Goal: Task Accomplishment & Management: Manage account settings

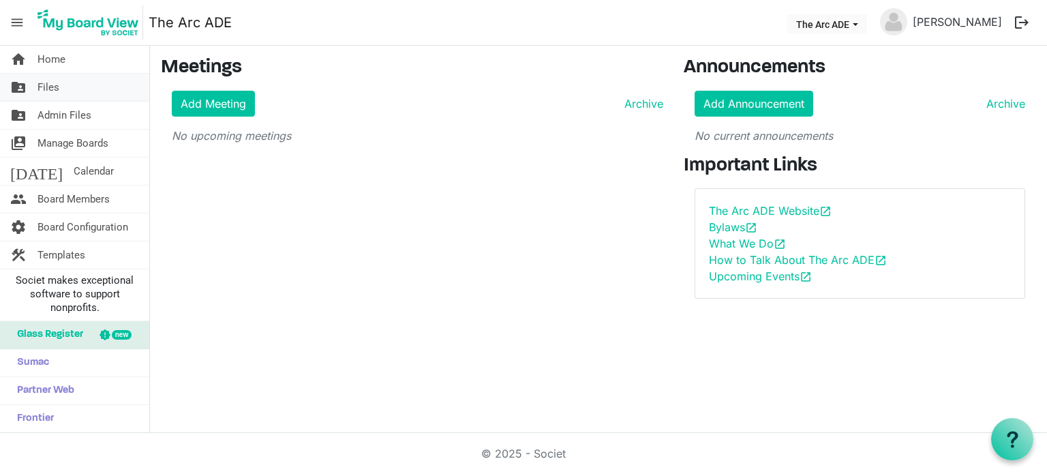
click at [44, 87] on span "Files" at bounding box center [48, 87] width 22 height 27
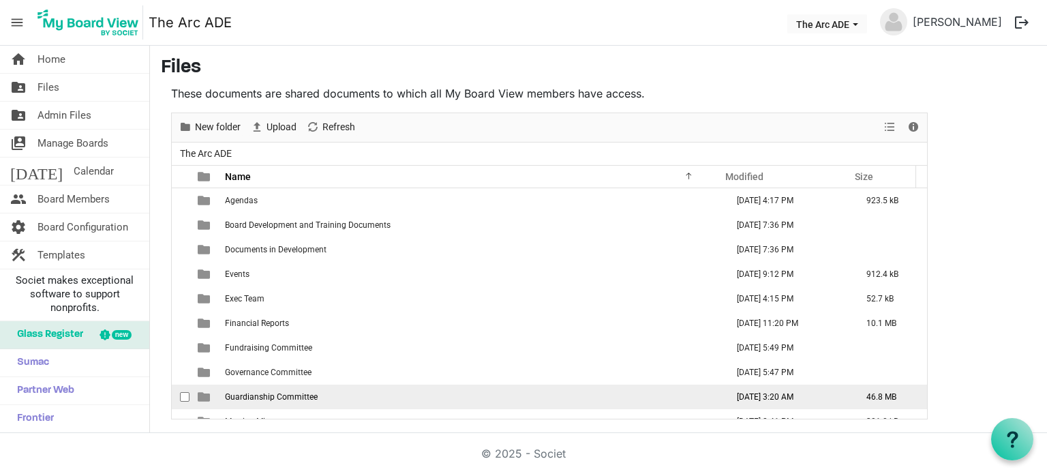
click at [308, 393] on span "Guardianship Committee" at bounding box center [271, 397] width 93 height 10
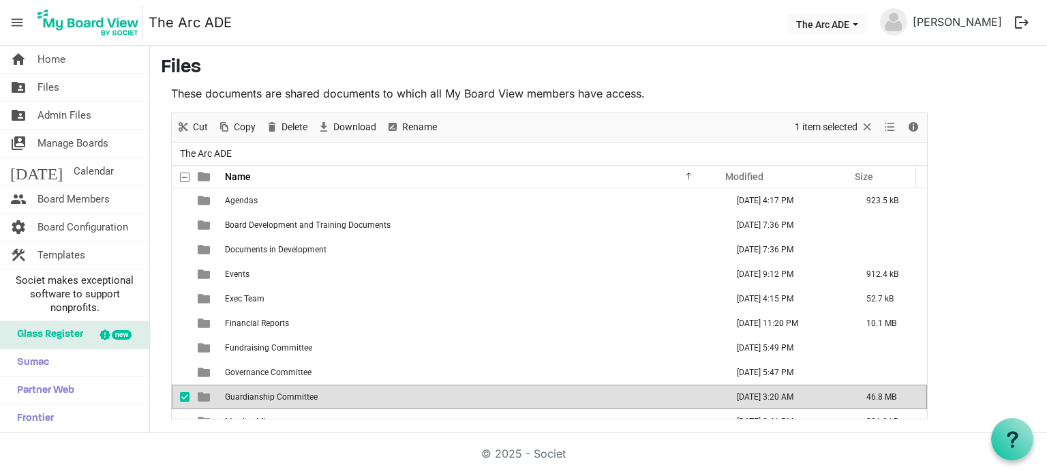
click at [279, 397] on span "Guardianship Committee" at bounding box center [271, 397] width 93 height 10
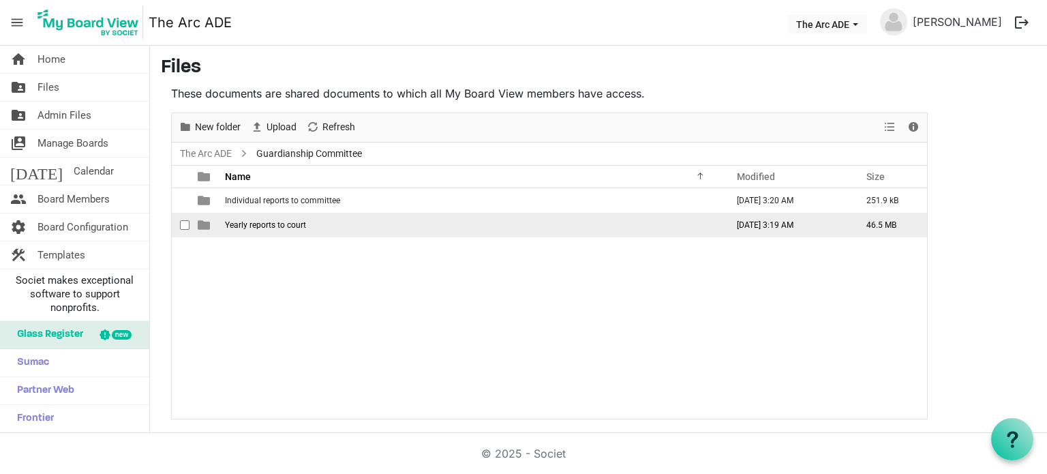
click at [279, 226] on span "Yearly reports to court" at bounding box center [265, 225] width 81 height 10
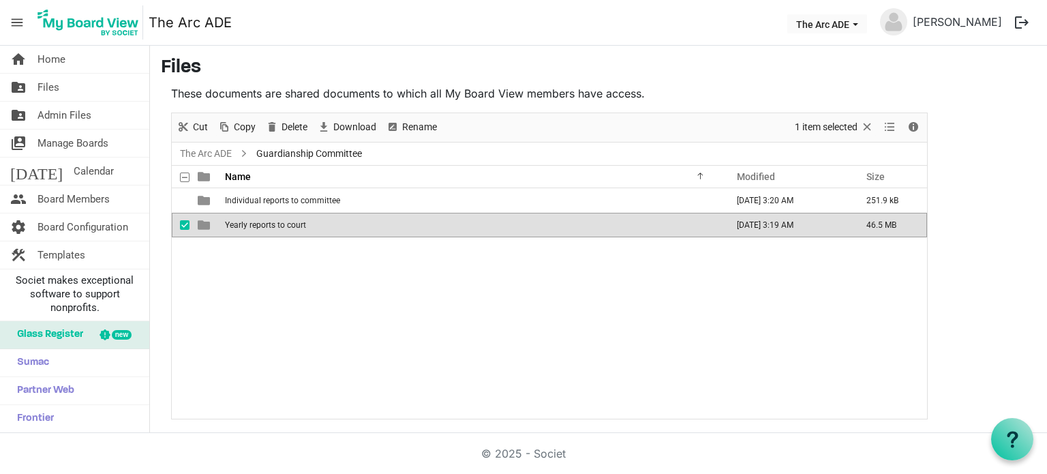
click at [279, 226] on span "Yearly reports to court" at bounding box center [265, 225] width 81 height 10
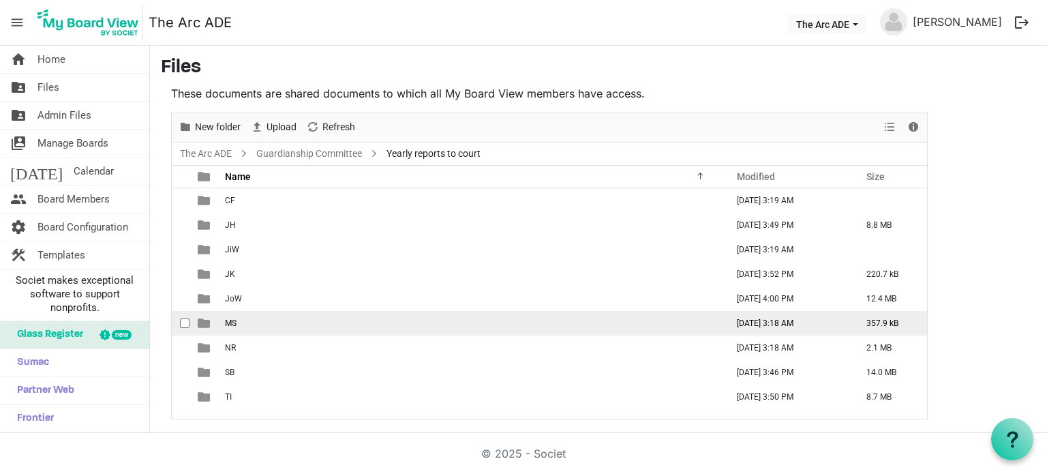
click at [251, 325] on td "MS" at bounding box center [472, 323] width 502 height 25
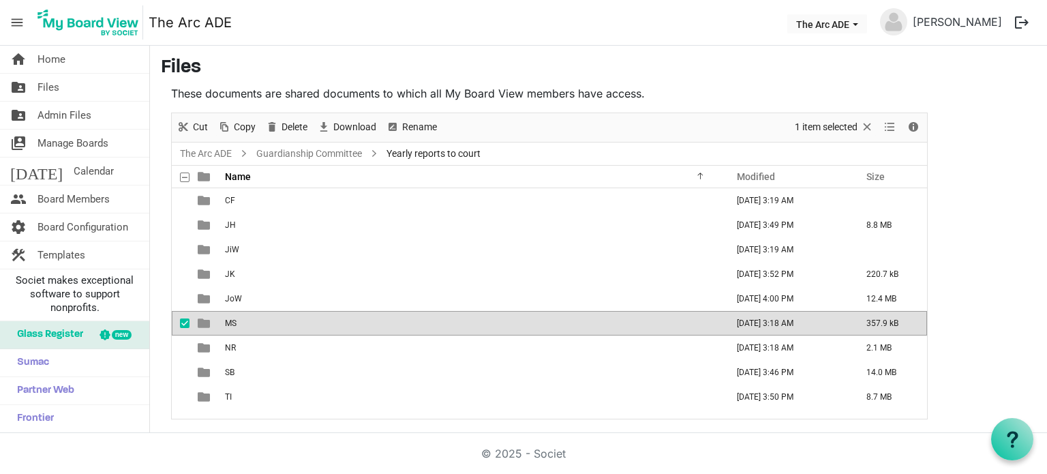
click at [251, 325] on td "MS" at bounding box center [472, 323] width 502 height 25
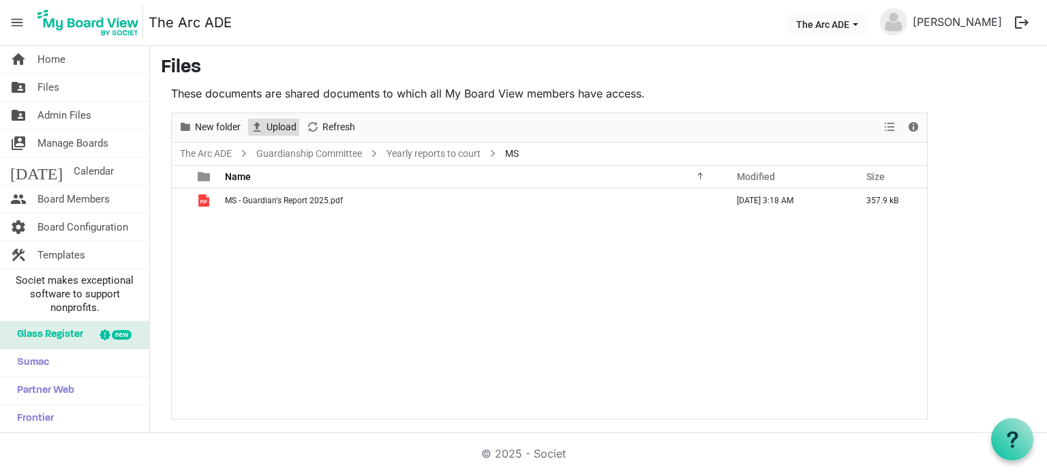
click at [279, 125] on span "Upload" at bounding box center [281, 127] width 33 height 17
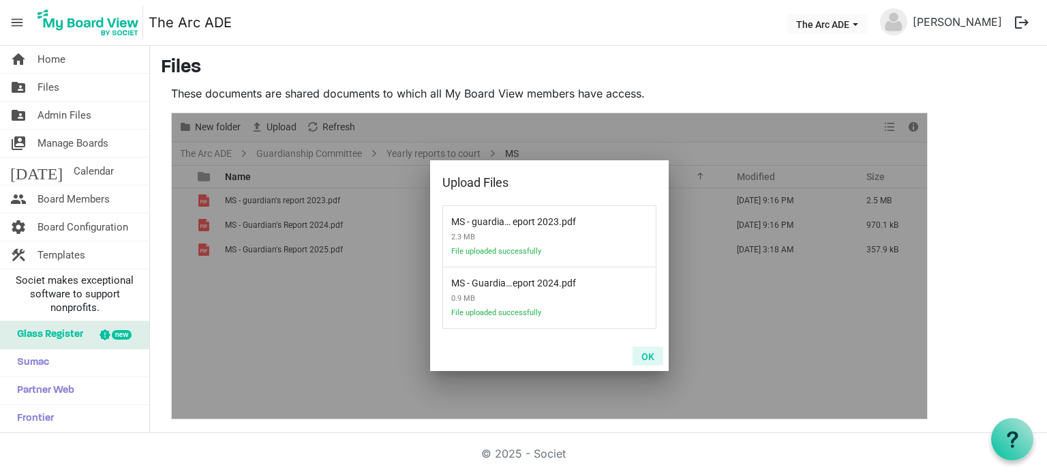
click at [649, 356] on button "OK" at bounding box center [647, 355] width 31 height 19
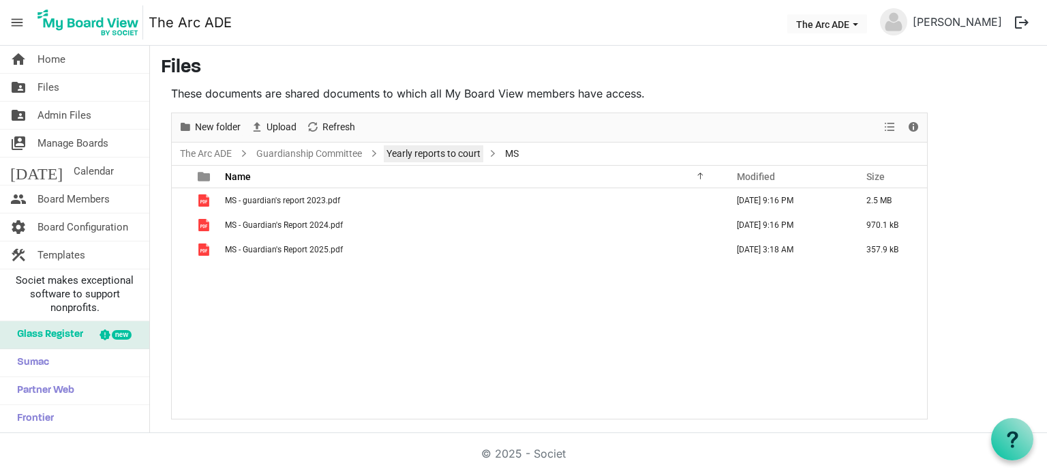
click at [432, 159] on link "Yearly reports to court" at bounding box center [433, 153] width 99 height 17
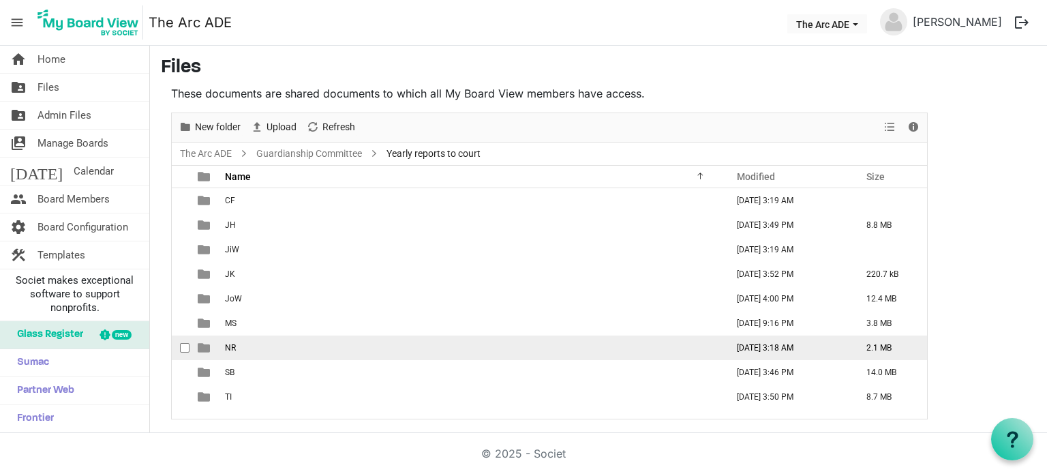
click at [248, 343] on td "NR" at bounding box center [472, 347] width 502 height 25
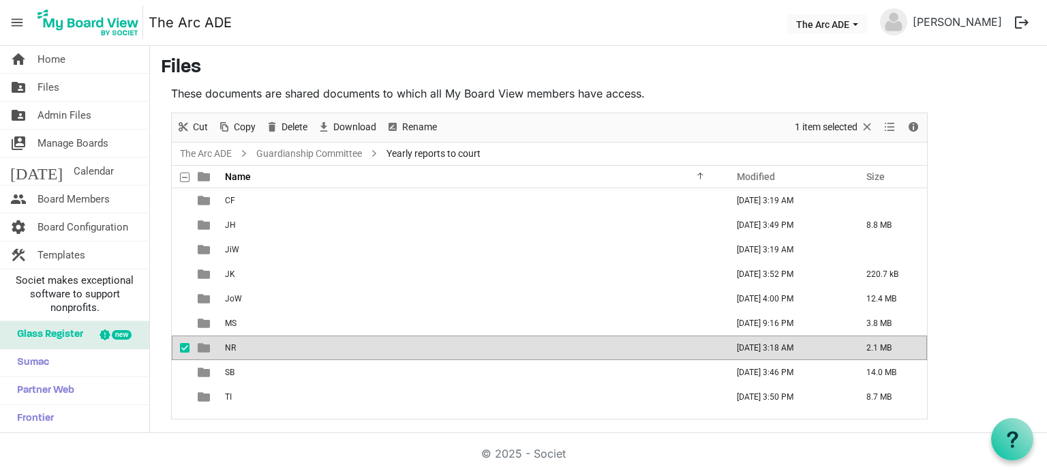
click at [248, 343] on td "NR" at bounding box center [472, 347] width 502 height 25
